Goal: Task Accomplishment & Management: Complete application form

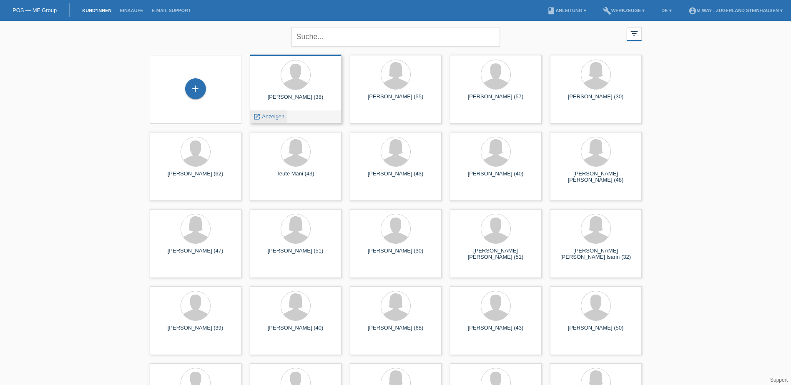
click at [276, 114] on span "Anzeigen" at bounding box center [273, 116] width 23 height 6
click at [286, 76] on div at bounding box center [295, 74] width 29 height 29
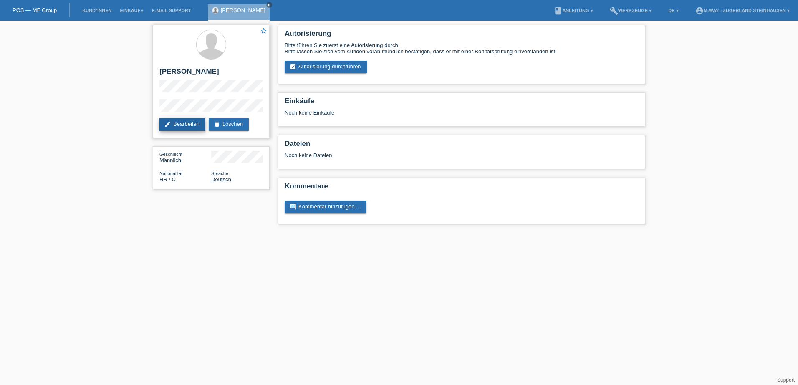
click at [189, 121] on link "edit Bearbeiten" at bounding box center [182, 124] width 46 height 13
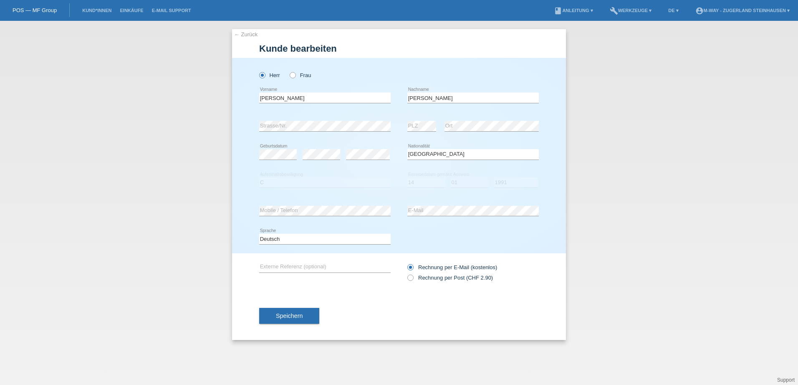
select select "HR"
select select "C"
select select "14"
select select "01"
select select "1991"
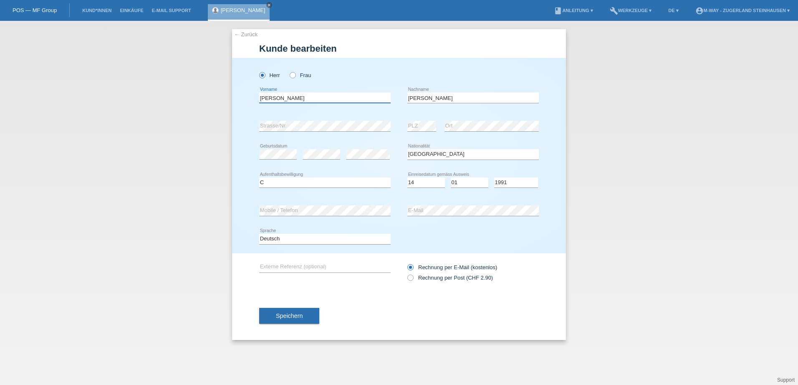
drag, startPoint x: 264, startPoint y: 96, endPoint x: 261, endPoint y: 103, distance: 7.7
click at [264, 96] on input "miroslav" at bounding box center [324, 98] width 131 height 10
type input "[PERSON_NAME]"
click at [292, 315] on span "Speichern" at bounding box center [289, 316] width 27 height 7
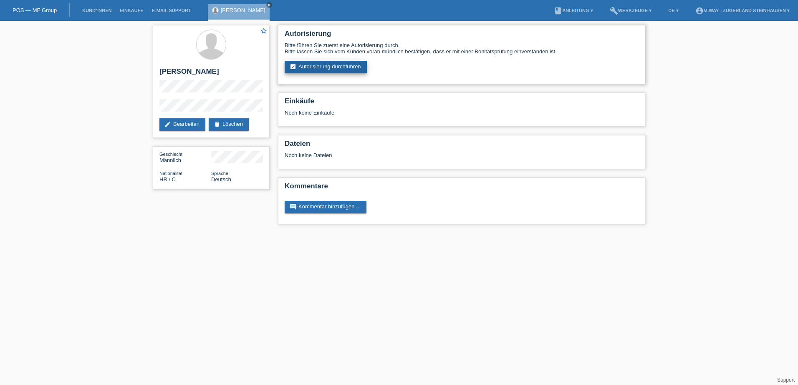
click at [340, 67] on link "assignment_turned_in Autorisierung durchführen" at bounding box center [326, 67] width 82 height 13
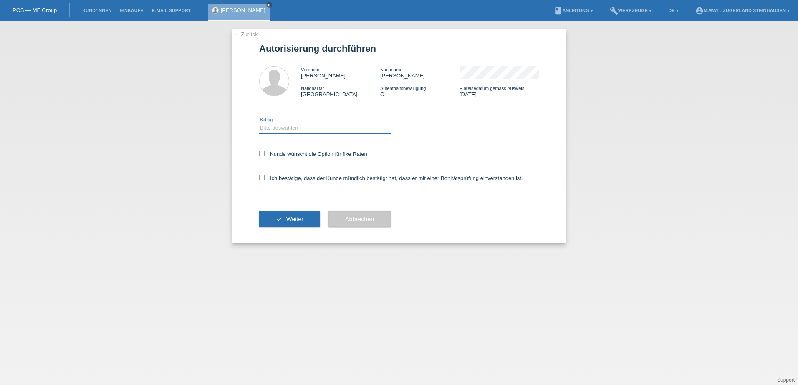
click at [302, 129] on select "Bitte auswählen CHF 1.00 - CHF 499.00 CHF 500.00 - CHF 1'999.00 CHF 2'000.00 - …" at bounding box center [324, 128] width 131 height 10
select select "3"
click at [259, 123] on select "Bitte auswählen CHF 1.00 - CHF 499.00 CHF 500.00 - CHF 1'999.00 CHF 2'000.00 - …" at bounding box center [324, 128] width 131 height 10
drag, startPoint x: 262, startPoint y: 152, endPoint x: 261, endPoint y: 170, distance: 17.5
click at [261, 152] on icon at bounding box center [261, 153] width 5 height 5
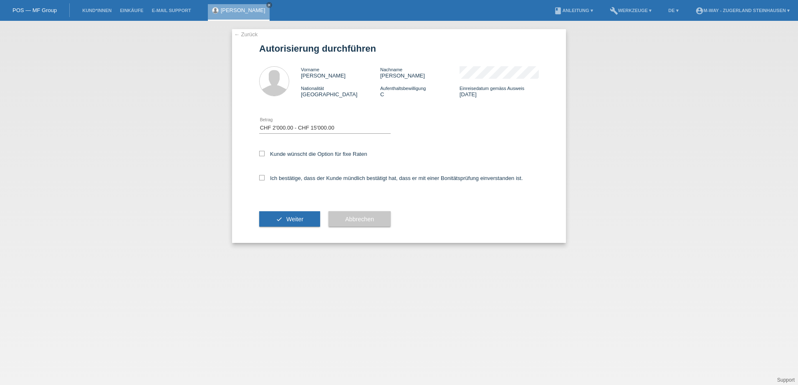
click at [261, 152] on input "Kunde wünscht die Option für fixe Raten" at bounding box center [261, 153] width 5 height 5
checkbox input "true"
click at [261, 177] on icon at bounding box center [261, 177] width 5 height 5
click at [261, 177] on input "Ich bestätige, dass der Kunde mündlich bestätigt hat, dass er mit einer Bonität…" at bounding box center [261, 177] width 5 height 5
checkbox input "true"
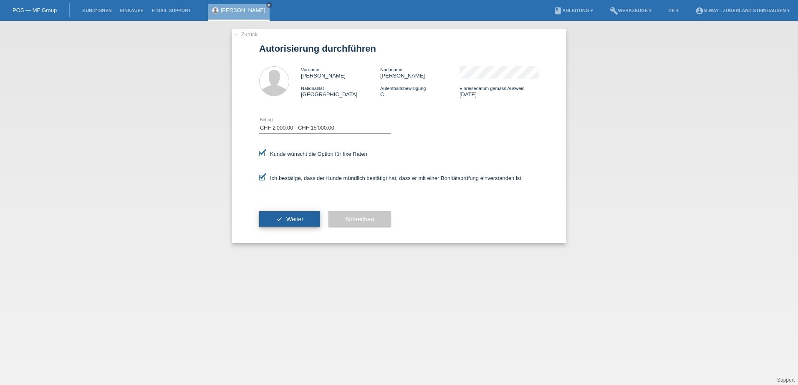
click at [282, 219] on button "check Weiter" at bounding box center [289, 220] width 61 height 16
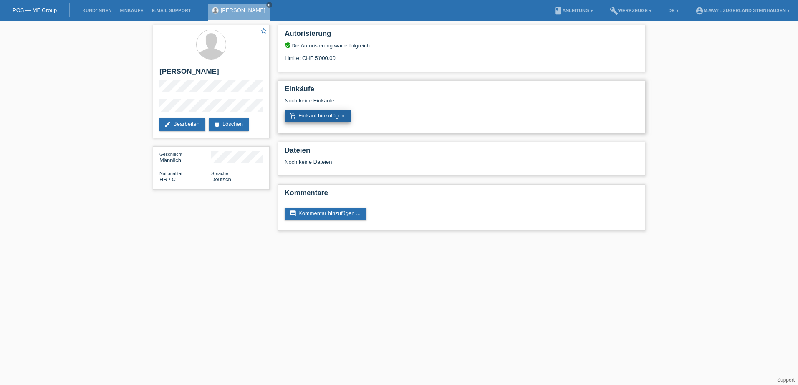
click at [332, 115] on link "add_shopping_cart Einkauf hinzufügen" at bounding box center [318, 116] width 66 height 13
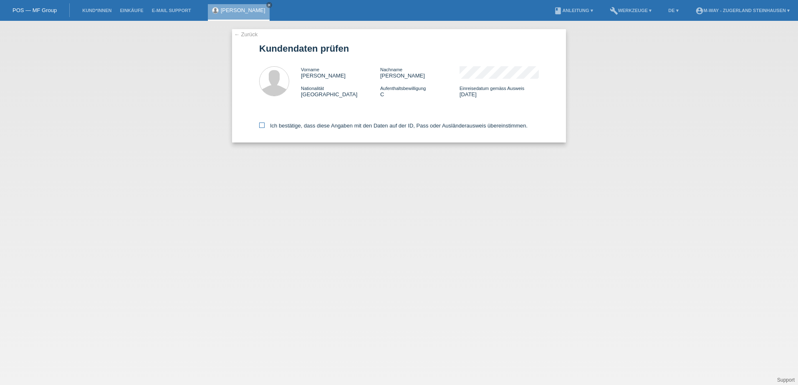
click at [262, 124] on icon at bounding box center [261, 125] width 5 height 5
click at [262, 124] on input "Ich bestätige, dass diese Angaben mit den Daten auf der ID, Pass oder Ausländer…" at bounding box center [261, 125] width 5 height 5
checkbox input "true"
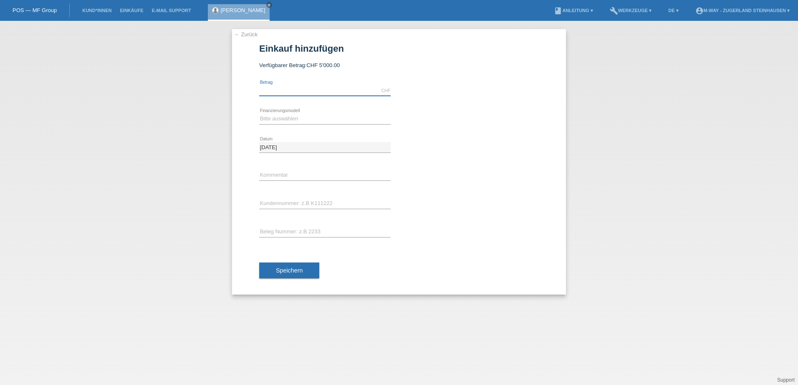
click at [349, 93] on input "text" at bounding box center [324, 91] width 131 height 10
type input "4923.95"
click at [289, 199] on input "text" at bounding box center [324, 204] width 131 height 10
type input "K"
type input "W120720"
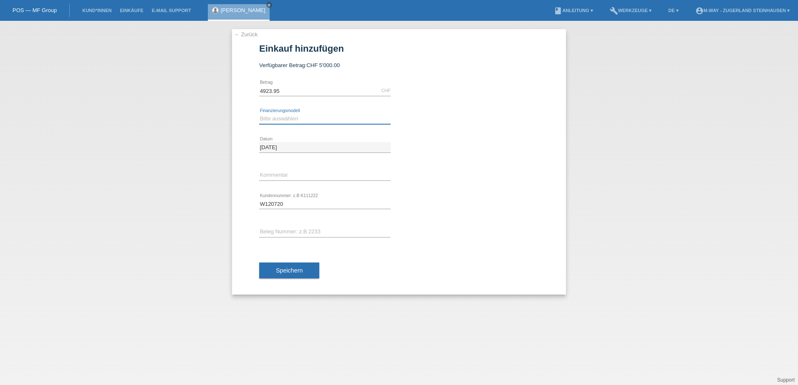
click at [299, 115] on select "Bitte auswählen Fixe Raten Kauf auf Rechnung mit Teilzahlungsoption" at bounding box center [324, 119] width 131 height 10
select select "77"
click at [259, 114] on select "Bitte auswählen Fixe Raten Kauf auf Rechnung mit Teilzahlungsoption" at bounding box center [324, 119] width 131 height 10
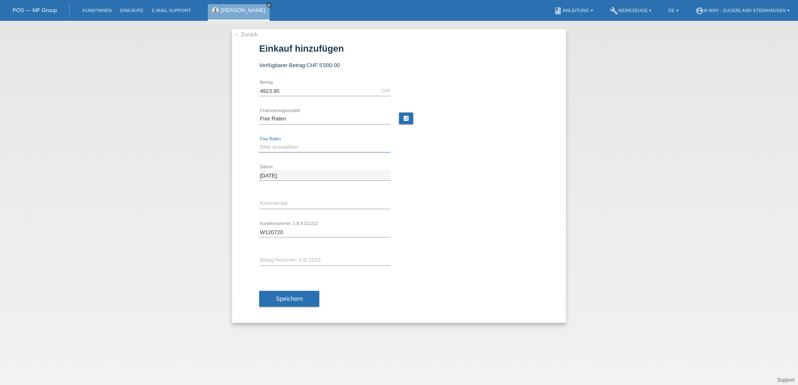
click at [290, 143] on select "Bitte auswählen 4 Raten 5 Raten 6 Raten 7 Raten 8 Raten 9 Raten 10 Raten 11 Rat…" at bounding box center [324, 147] width 131 height 10
select select "202"
click at [259, 142] on select "Bitte auswählen 4 Raten 5 Raten 6 Raten 7 Raten 8 Raten 9 Raten 10 Raten 11 Rat…" at bounding box center [324, 147] width 131 height 10
click at [281, 297] on span "Speichern" at bounding box center [289, 299] width 27 height 7
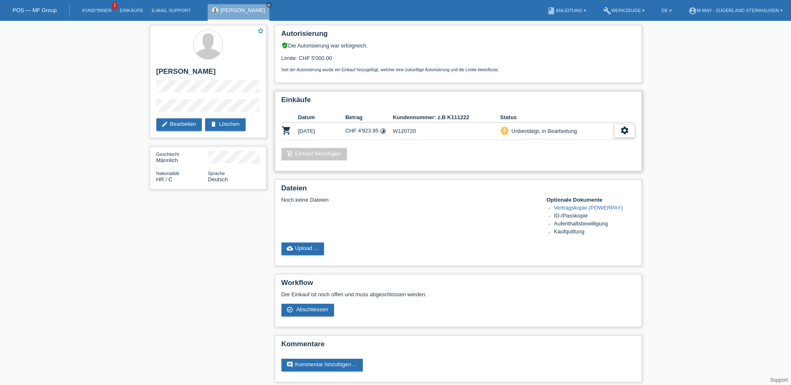
click at [625, 127] on icon "settings" at bounding box center [624, 130] width 9 height 9
click at [570, 173] on span "Abschliessen" at bounding box center [558, 169] width 35 height 10
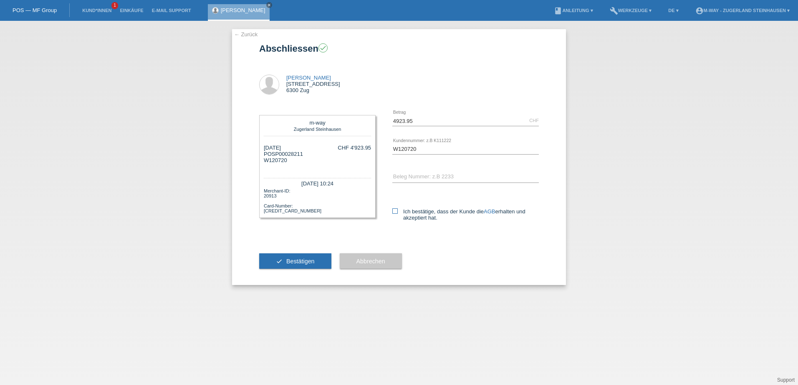
click at [395, 212] on icon at bounding box center [394, 211] width 5 height 5
click at [395, 212] on input "Ich bestätige, dass der Kunde die AGB erhalten und akzeptiert hat." at bounding box center [394, 211] width 5 height 5
checkbox input "true"
click at [299, 259] on span "Bestätigen" at bounding box center [300, 261] width 28 height 7
